Goal: Task Accomplishment & Management: Use online tool/utility

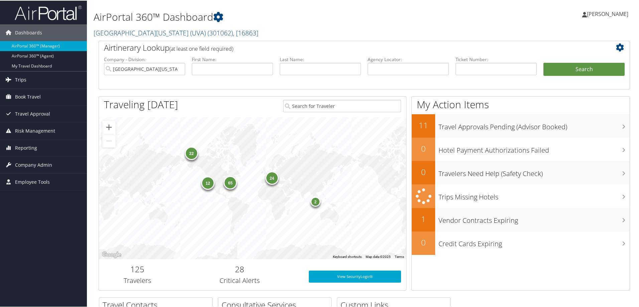
click at [20, 77] on span "Trips" at bounding box center [20, 79] width 11 height 17
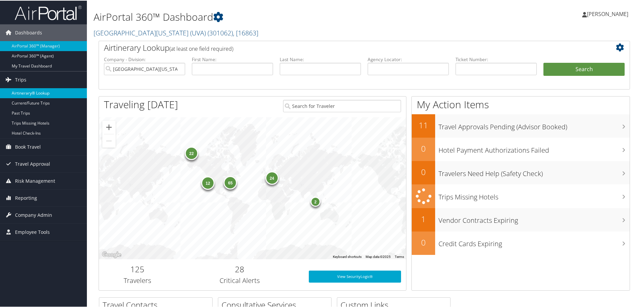
click at [34, 90] on link "Airtinerary® Lookup" at bounding box center [43, 93] width 87 height 10
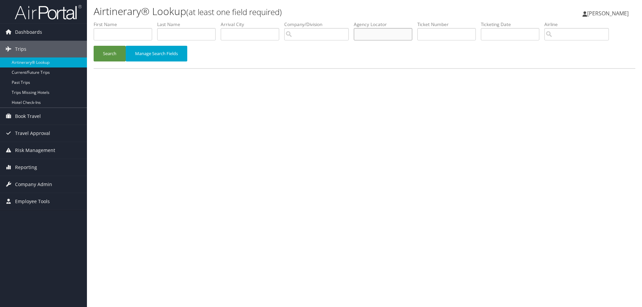
click at [376, 36] on input "text" at bounding box center [383, 34] width 59 height 12
type input "clpfm0"
click at [110, 53] on button "Search" at bounding box center [110, 54] width 32 height 16
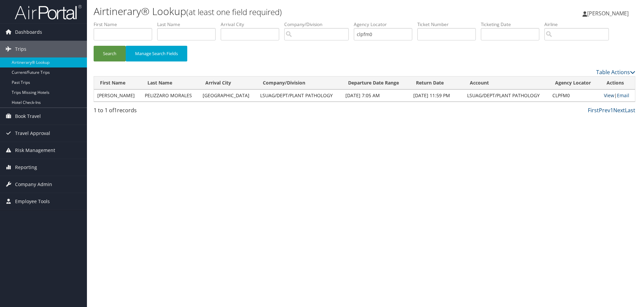
click at [606, 94] on link "View" at bounding box center [609, 95] width 10 height 6
click at [120, 34] on input "text" at bounding box center [123, 34] width 59 height 12
type input "j"
click at [366, 42] on li "Agency Locator clpfm0" at bounding box center [386, 33] width 64 height 24
click at [389, 31] on input "clpfm0" at bounding box center [383, 34] width 59 height 12
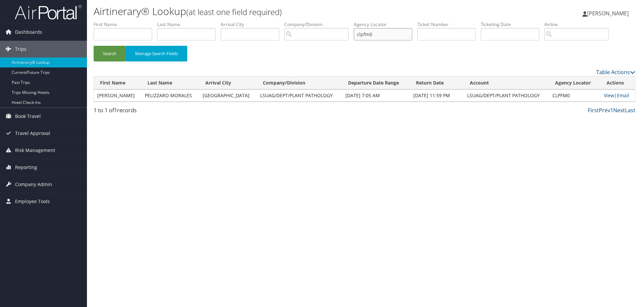
drag, startPoint x: 334, startPoint y: 31, endPoint x: 330, endPoint y: 31, distance: 4.0
click at [330, 21] on ul "First Name Last Name Departure City Arrival City Company/Division Airport/City …" at bounding box center [365, 21] width 542 height 0
type input "b"
click at [111, 51] on button "Search" at bounding box center [110, 54] width 32 height 16
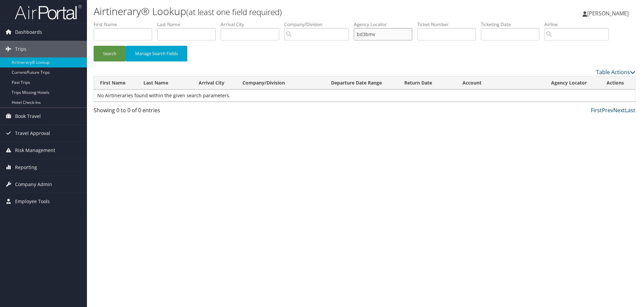
click at [390, 37] on input "bd3bmv" at bounding box center [383, 34] width 59 height 12
click at [103, 53] on button "Search" at bounding box center [110, 54] width 32 height 16
click at [116, 32] on input "text" at bounding box center [123, 34] width 59 height 12
click at [384, 35] on input "bd3bnv" at bounding box center [383, 34] width 59 height 12
type input "bd3bnd"
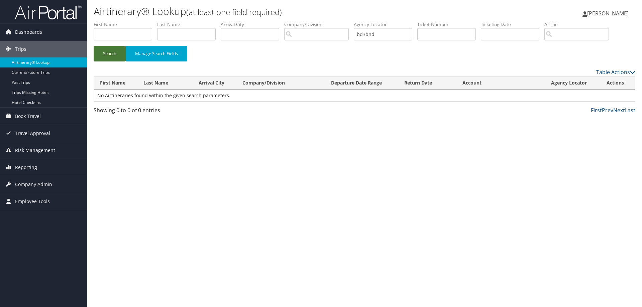
click at [101, 54] on button "Search" at bounding box center [110, 54] width 32 height 16
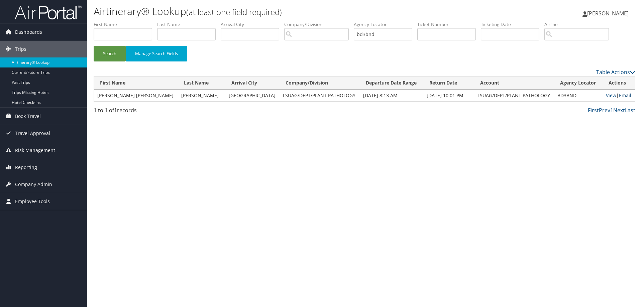
click at [624, 93] on link "Email" at bounding box center [625, 95] width 12 height 6
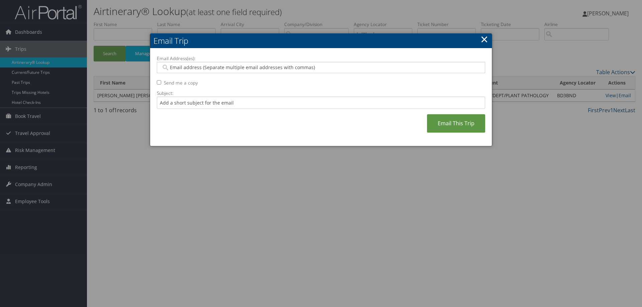
click at [177, 62] on div at bounding box center [321, 67] width 328 height 11
click at [176, 70] on input "Email Address(es):" at bounding box center [320, 67] width 319 height 7
paste input "JMORALES@AGCENTER.LSU.EDU"
type input "JMORALES@AGCENTER.LSU.EDU"
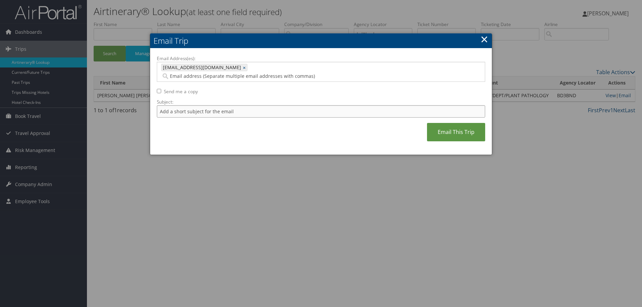
click at [186, 105] on input "Subject:" at bounding box center [321, 111] width 328 height 12
type input "Here is the copy you requested"
click at [453, 129] on link "Email This Trip" at bounding box center [456, 132] width 58 height 18
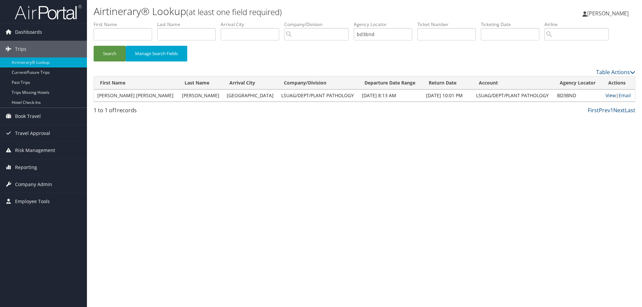
click at [607, 95] on link "View" at bounding box center [610, 95] width 10 height 6
click at [125, 33] on input "text" at bounding box center [123, 34] width 59 height 12
type input "joao vitor"
click at [392, 41] on li "Agency Locator bd3bnd" at bounding box center [386, 33] width 64 height 24
click at [391, 34] on input "bd3bnd" at bounding box center [383, 34] width 59 height 12
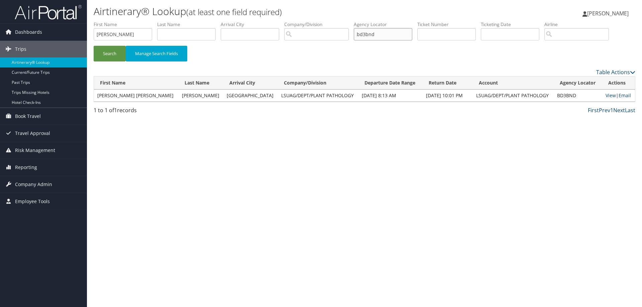
drag, startPoint x: 391, startPoint y: 34, endPoint x: 344, endPoint y: 34, distance: 47.5
click at [344, 21] on ul "First Name joao vitor Last Name Departure City Arrival City Company/Division Ai…" at bounding box center [365, 21] width 542 height 0
type input "bd2yyz"
click at [101, 52] on button "Search" at bounding box center [110, 54] width 32 height 16
click at [605, 93] on link "View" at bounding box center [609, 95] width 10 height 6
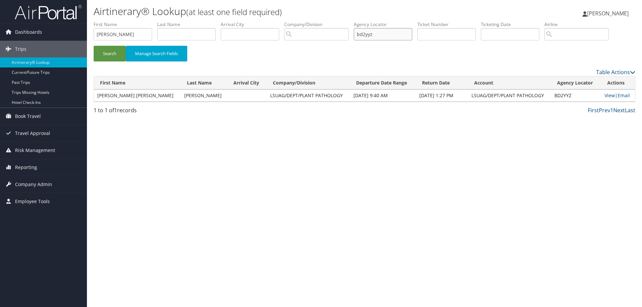
drag, startPoint x: 378, startPoint y: 34, endPoint x: 291, endPoint y: 34, distance: 86.6
click at [291, 21] on ul "First Name joao vitor Last Name Departure City Arrival City Company/Division Ai…" at bounding box center [365, 21] width 542 height 0
click at [446, 34] on input "text" at bounding box center [446, 34] width 59 height 12
click at [427, 36] on input "text" at bounding box center [446, 34] width 59 height 12
click at [107, 51] on button "Search" at bounding box center [110, 54] width 32 height 16
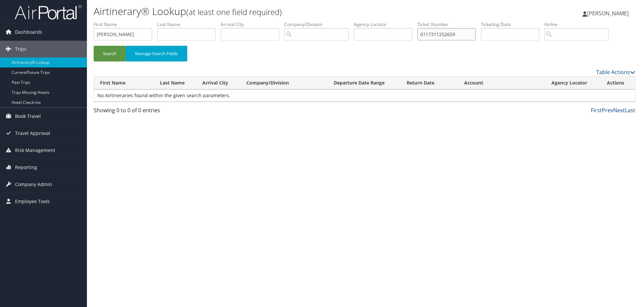
click at [461, 36] on input "0117311252659" at bounding box center [446, 34] width 59 height 12
drag, startPoint x: 461, startPoint y: 34, endPoint x: 406, endPoint y: 36, distance: 55.5
click at [406, 21] on ul "First Name joao vitor Last Name Departure City Arrival City Company/Division Ai…" at bounding box center [365, 21] width 542 height 0
click at [107, 50] on button "Search" at bounding box center [110, 54] width 32 height 16
click at [469, 35] on input "00173112522659" at bounding box center [446, 34] width 59 height 12
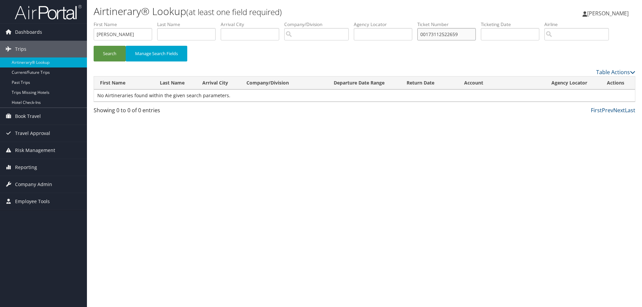
drag, startPoint x: 469, startPoint y: 35, endPoint x: 401, endPoint y: 36, distance: 67.5
click at [404, 21] on ul "First Name joao vitor Last Name Departure City Arrival City Company/Division Ai…" at bounding box center [365, 21] width 542 height 0
type input "0017230813557"
click at [108, 54] on button "Search" at bounding box center [110, 54] width 32 height 16
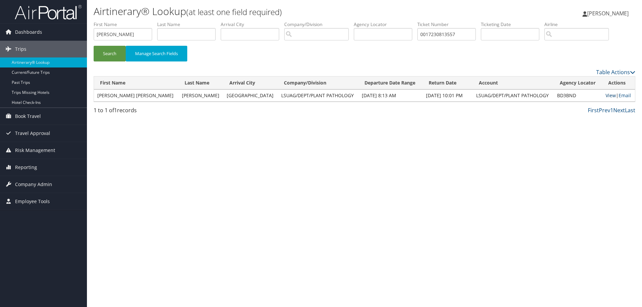
click at [605, 94] on link "View" at bounding box center [610, 95] width 10 height 6
click at [605, 95] on link "View" at bounding box center [610, 95] width 10 height 6
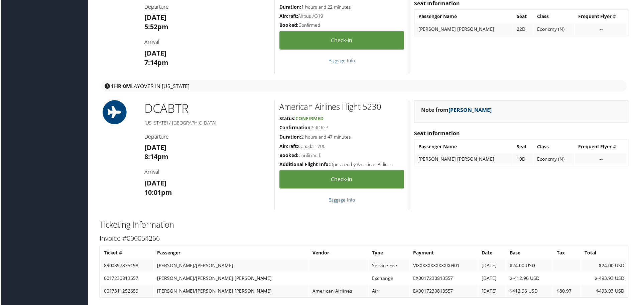
scroll to position [611, 0]
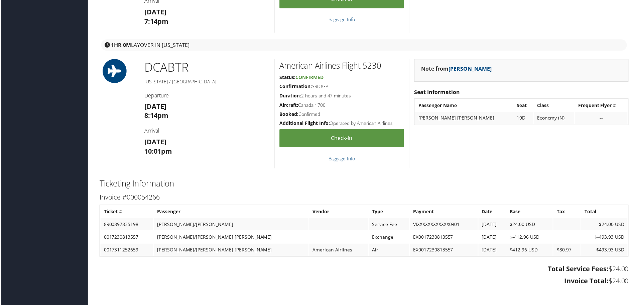
scroll to position [711, 0]
